Goal: Communication & Community: Answer question/provide support

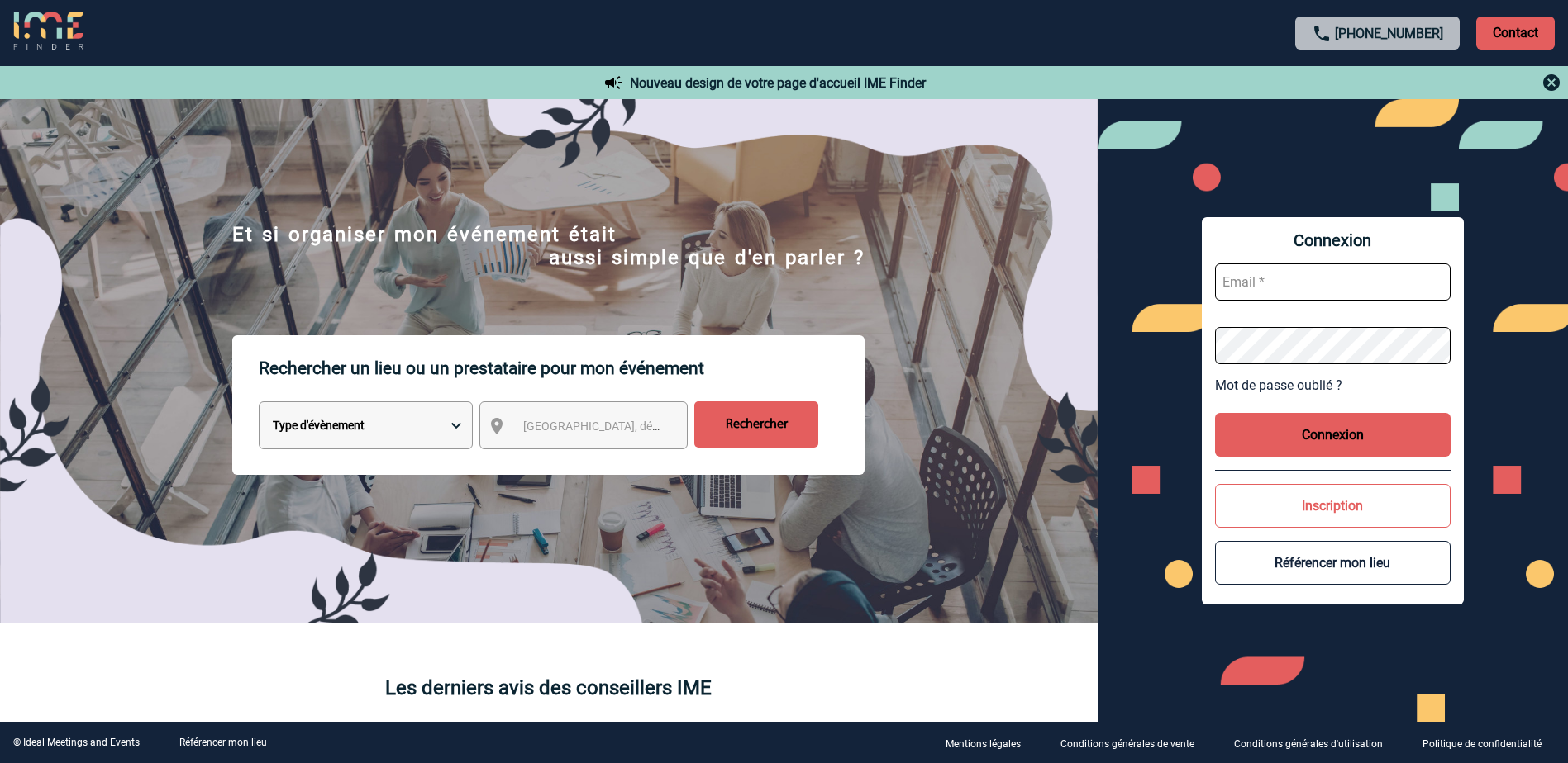
click at [1275, 283] on input "text" at bounding box center [1332, 282] width 235 height 37
type input "laura.remadna@sogeti.com"
click at [1267, 324] on form "laura.remadna@sogeti.com" at bounding box center [1332, 314] width 235 height 127
click at [1280, 290] on input "text" at bounding box center [1332, 282] width 235 height 37
type input "[PERSON_NAME][EMAIL_ADDRESS][DOMAIN_NAME]"
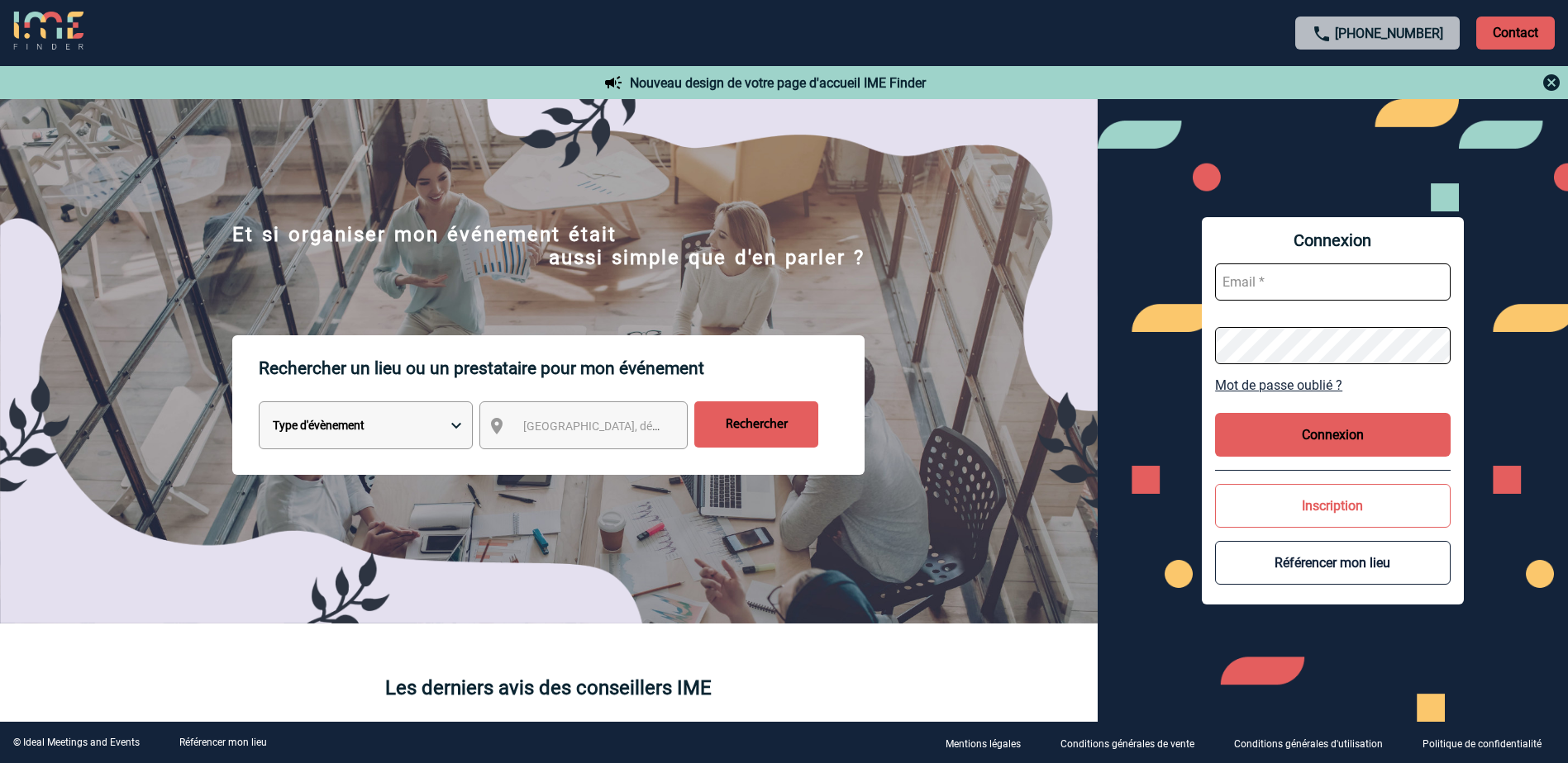
click at [1266, 273] on input "text" at bounding box center [1332, 282] width 235 height 37
type input "laura.remadna@sogeti.com"
click at [1265, 279] on input "text" at bounding box center [1332, 282] width 235 height 37
type input "laura.remadna@sogeti.com"
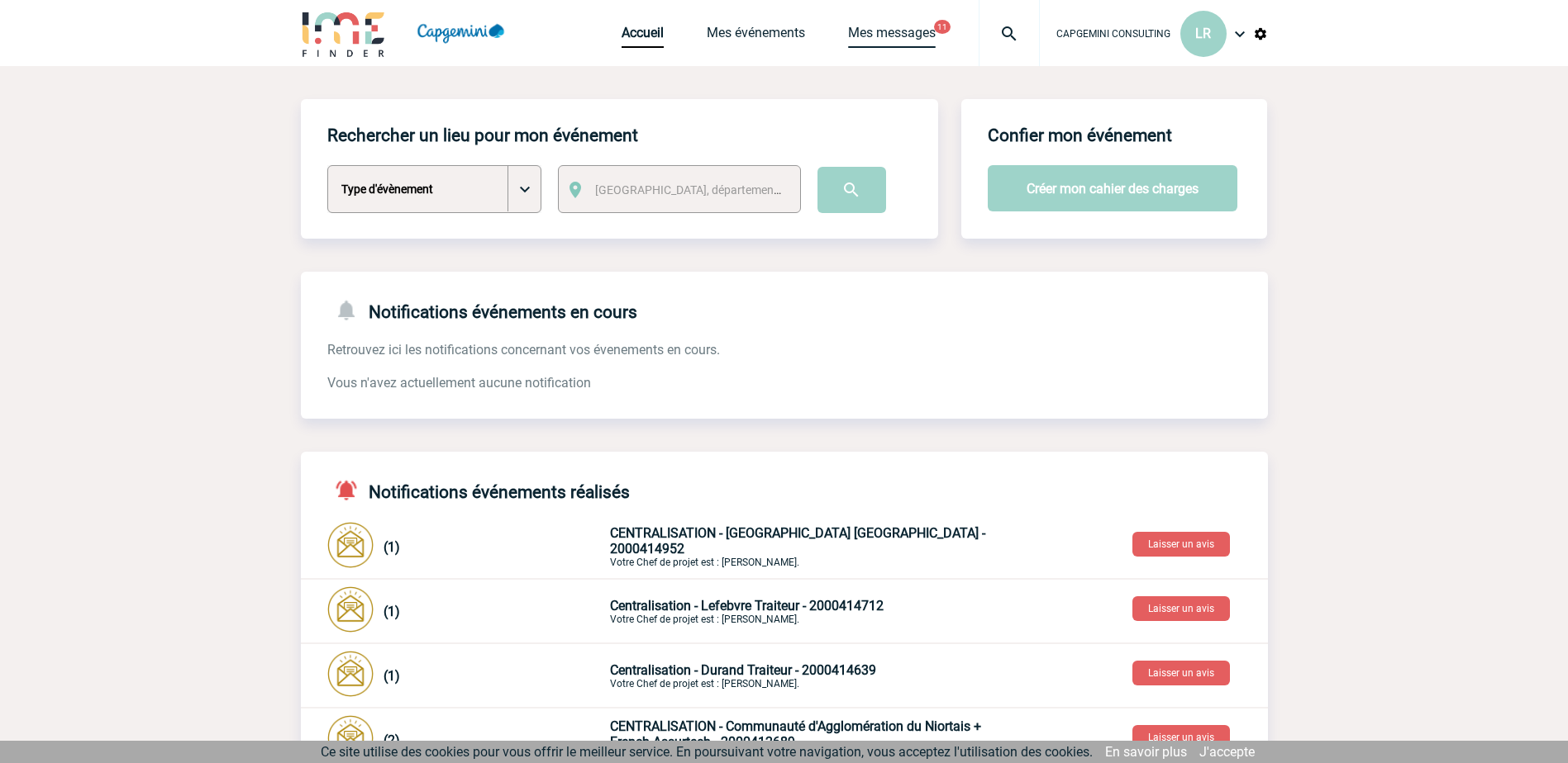
click at [874, 29] on link "Mes messages" at bounding box center [892, 36] width 88 height 24
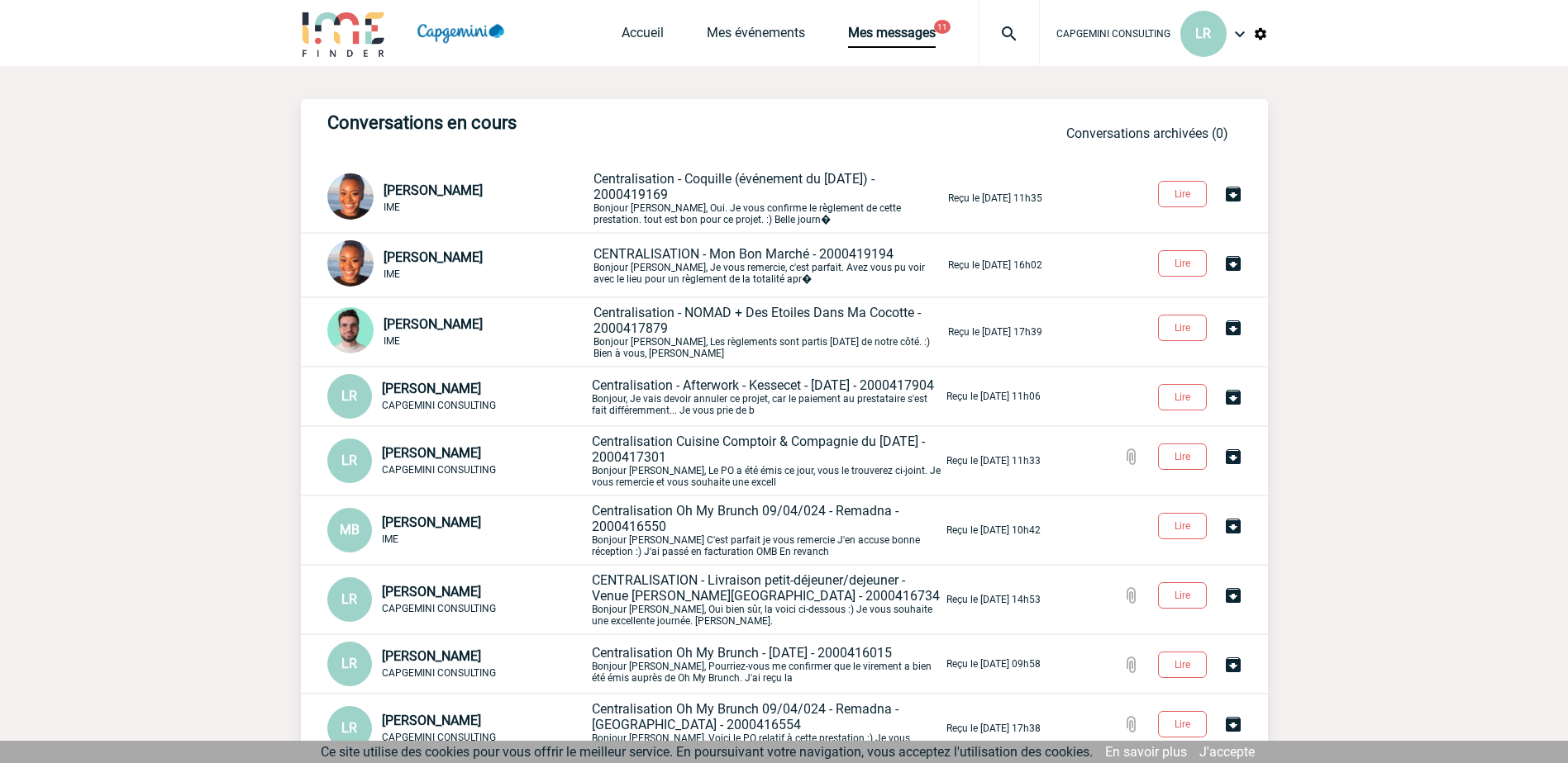
click at [1242, 30] on img at bounding box center [1240, 34] width 20 height 20
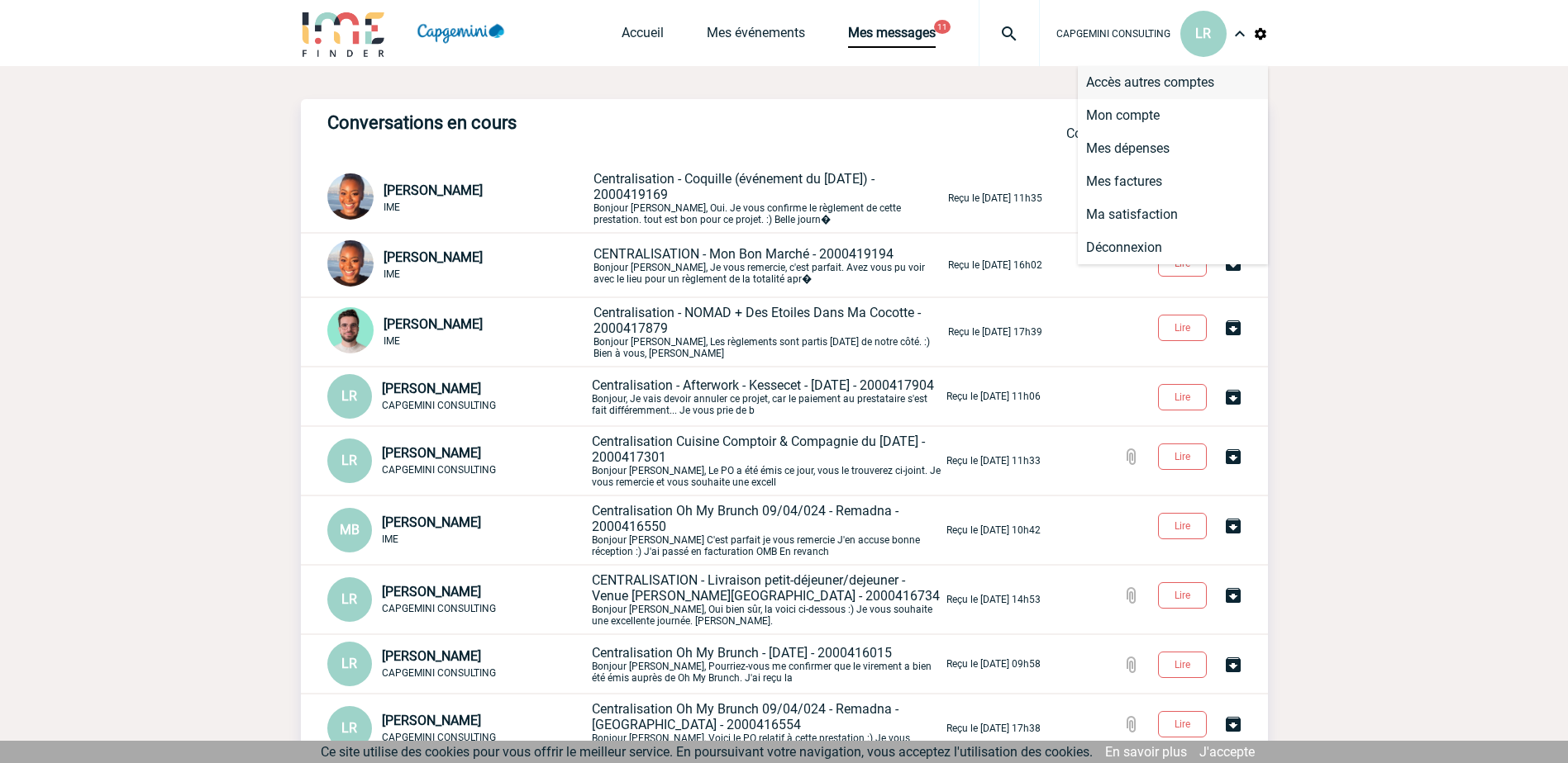
click at [1156, 80] on li "Accès autres comptes" at bounding box center [1173, 82] width 190 height 33
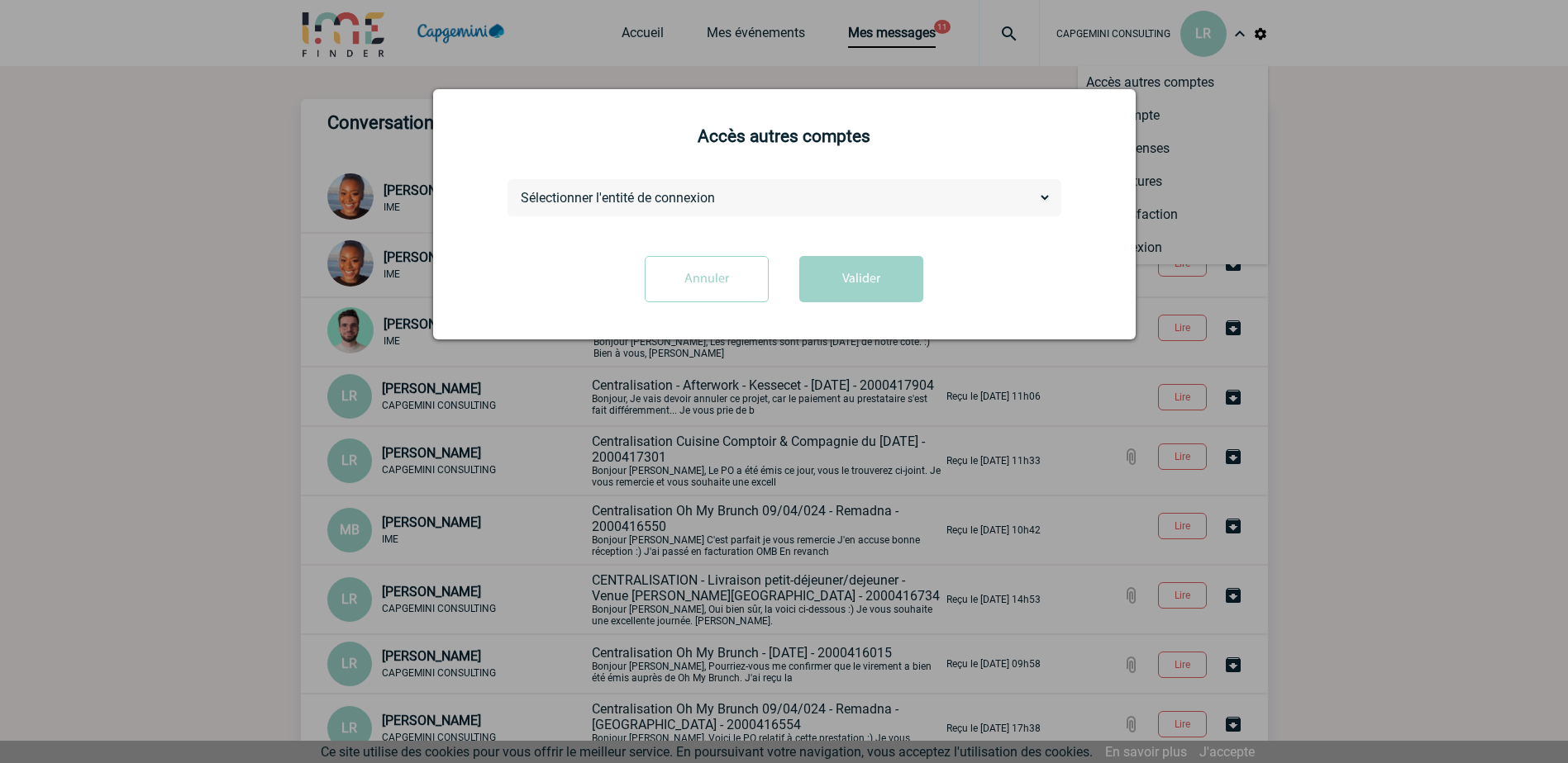
click at [723, 203] on select "Sélectionner l'entité de connexion CAPGEMINI TECHNOLOGY SERVICES" at bounding box center [784, 197] width 534 height 17
select select "101735"
click at [517, 190] on select "Sélectionner l'entité de connexion CAPGEMINI TECHNOLOGY SERVICES" at bounding box center [784, 197] width 534 height 17
click at [900, 283] on button "Valider" at bounding box center [861, 278] width 124 height 46
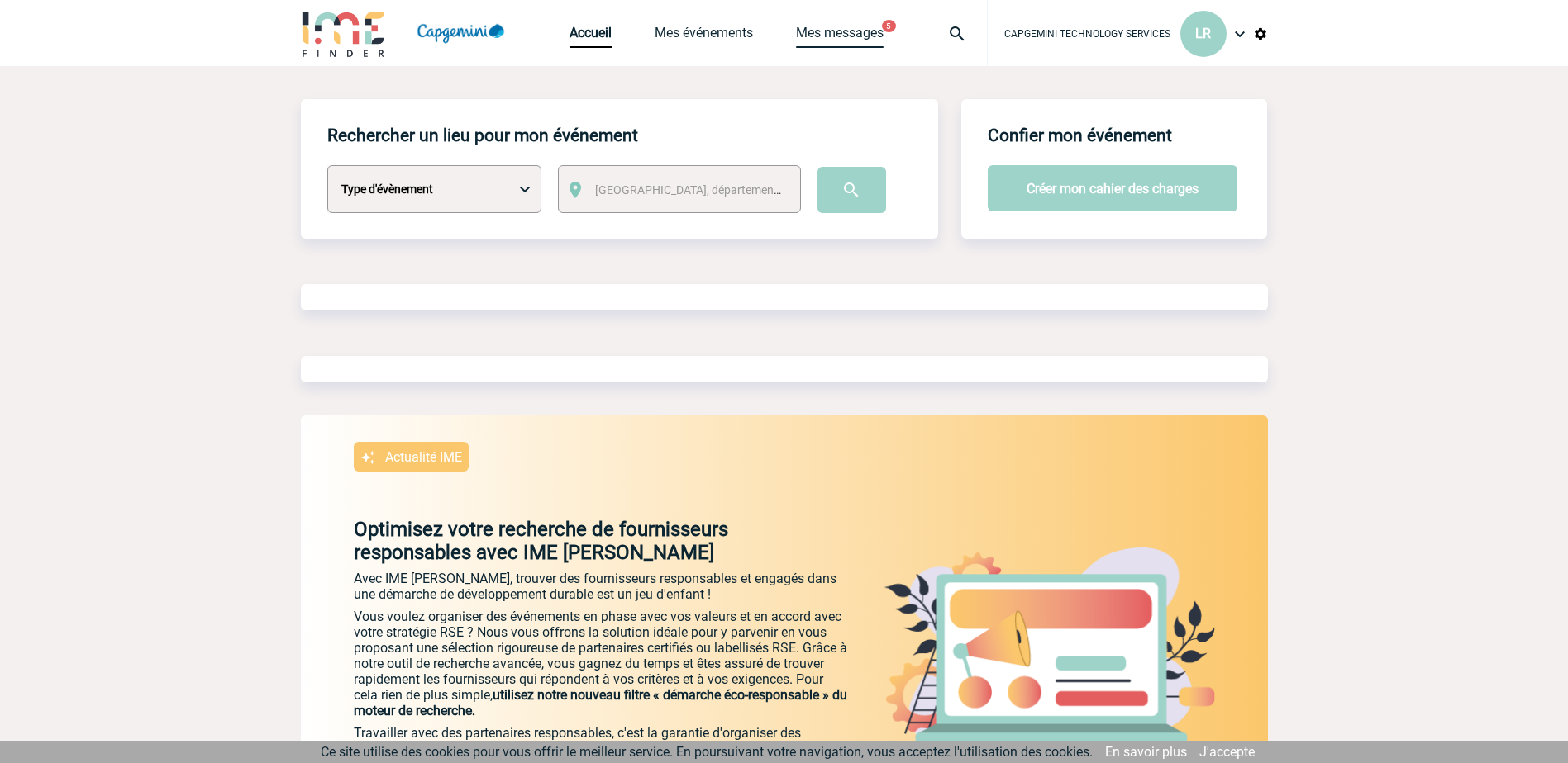
click at [848, 28] on link "Mes messages" at bounding box center [839, 36] width 88 height 24
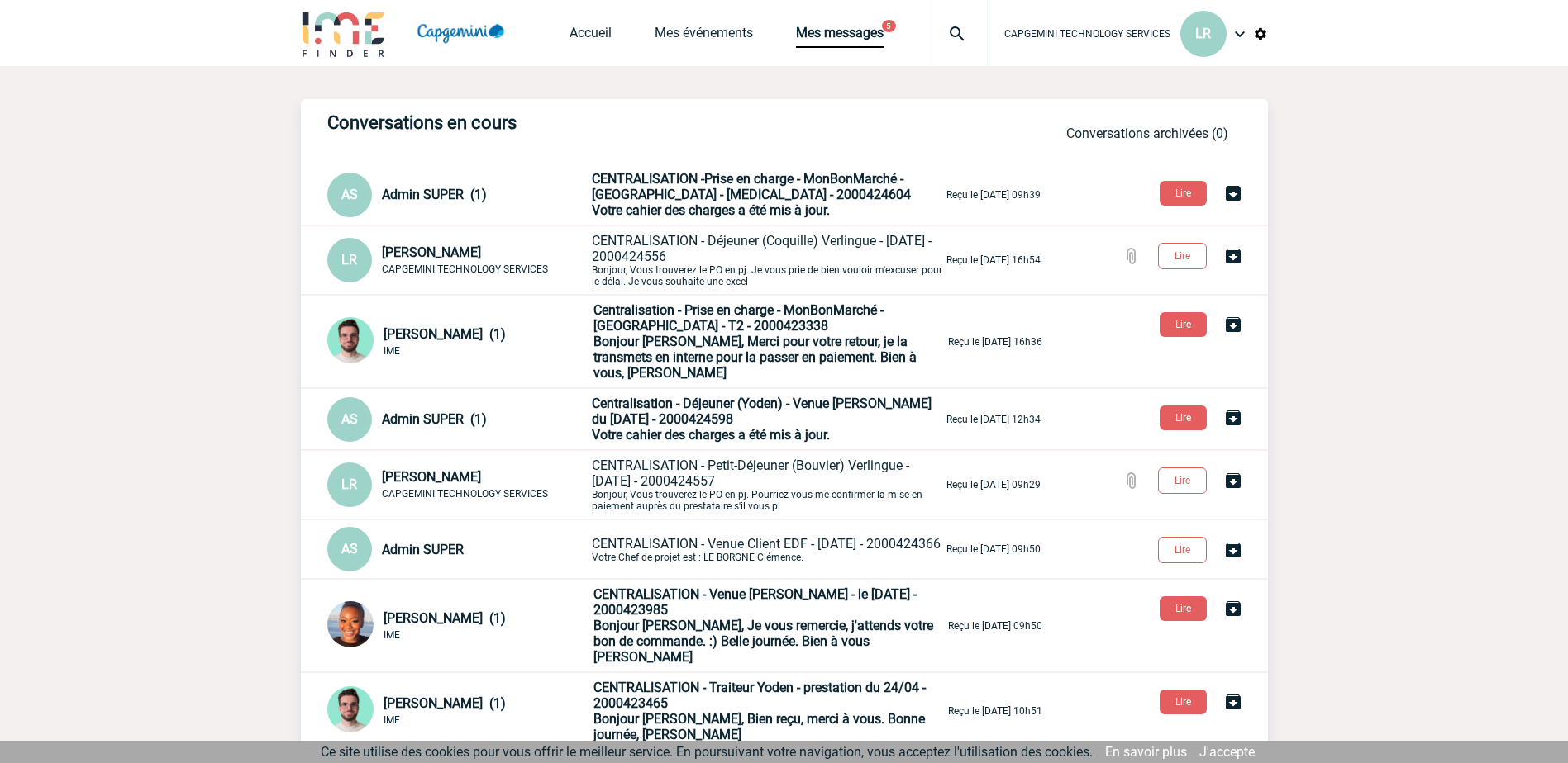
click at [701, 185] on span "CENTRALISATION -Prise en charge - MonBonMarché - [GEOGRAPHIC_DATA] - [MEDICAL_D…" at bounding box center [751, 186] width 319 height 32
